Goal: Obtain resource: Obtain resource

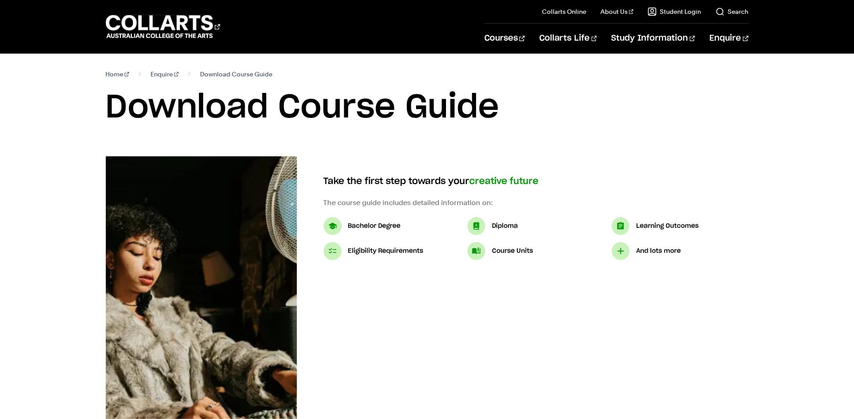
select select "3"
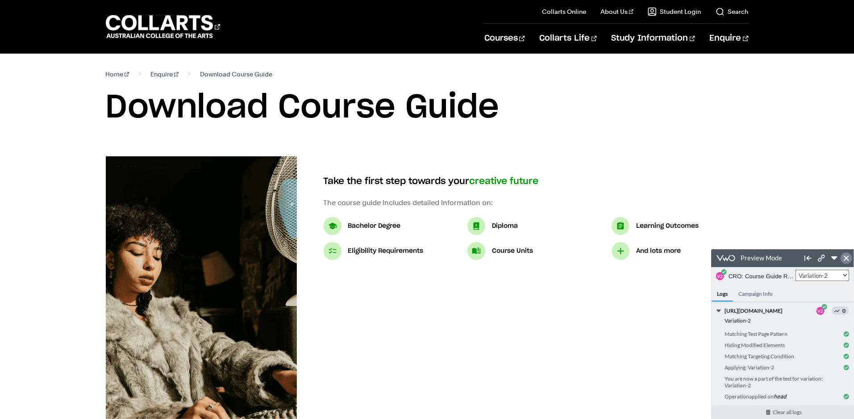
click at [844, 258] on icon at bounding box center [845, 257] width 5 height 5
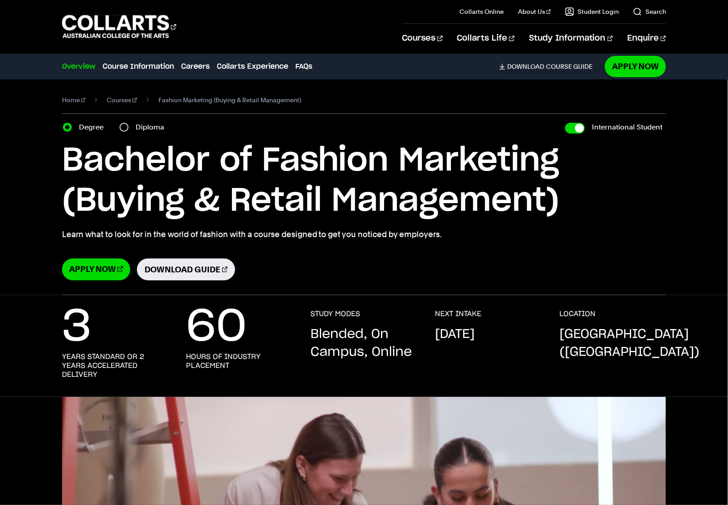
select select "2"
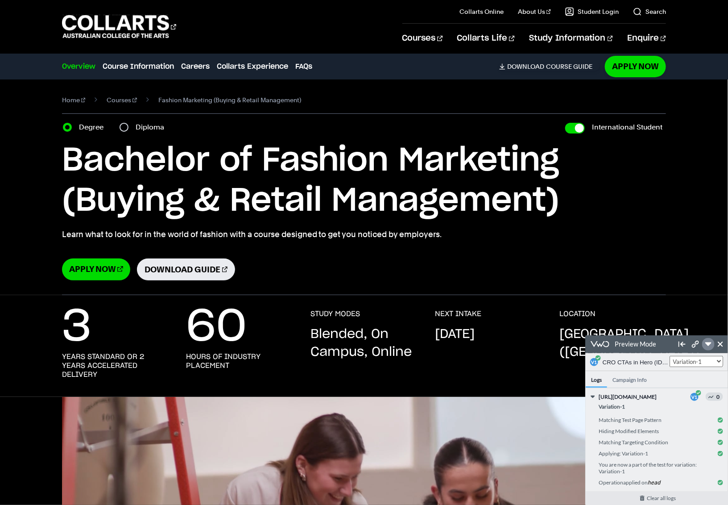
click at [708, 344] on icon at bounding box center [708, 344] width 6 height 4
